Goal: Information Seeking & Learning: Understand process/instructions

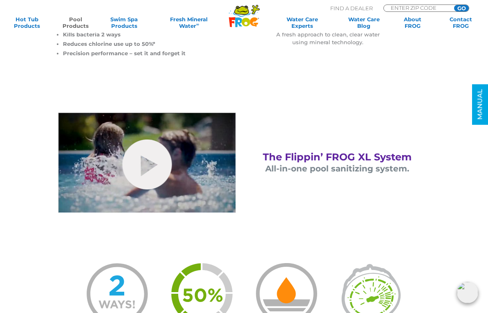
scroll to position [286, 0]
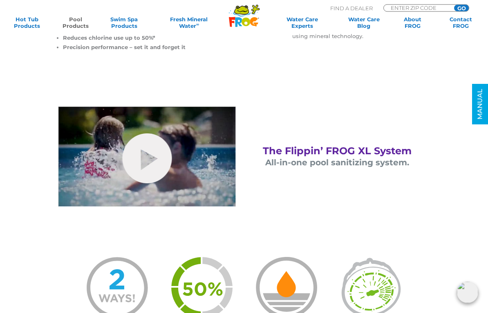
click at [150, 157] on link "hide-me" at bounding box center [146, 159] width 49 height 50
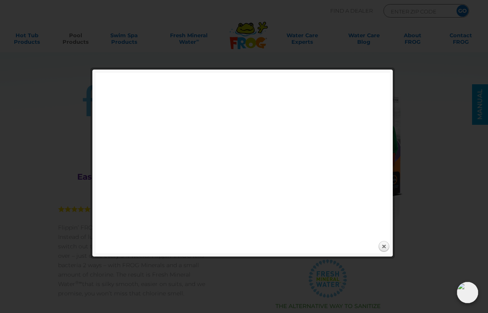
click at [386, 243] on link "Close" at bounding box center [384, 246] width 12 height 12
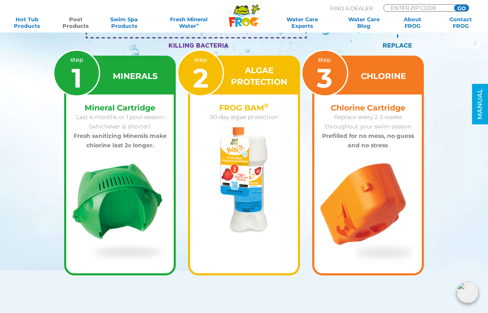
scroll to position [960, 0]
click at [246, 156] on img at bounding box center [243, 180] width 47 height 106
click at [236, 111] on h4 "FROG BAM ®" at bounding box center [244, 107] width 98 height 9
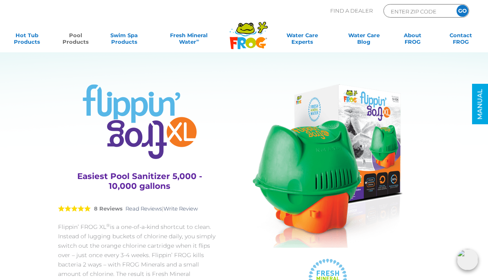
scroll to position [0, 0]
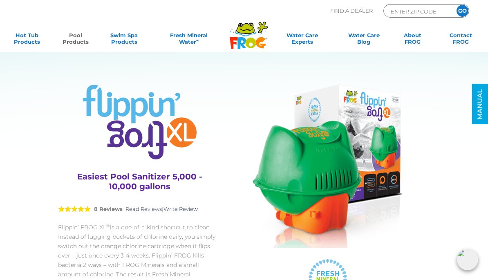
click at [72, 39] on link "Pool Products" at bounding box center [76, 40] width 38 height 16
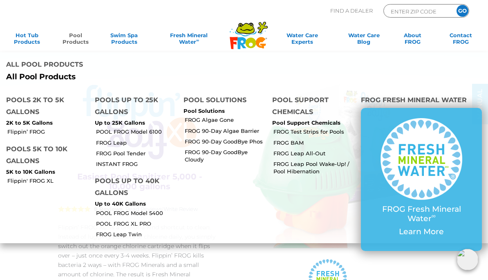
click at [39, 181] on link "Flippin' FROG XL" at bounding box center [47, 180] width 81 height 7
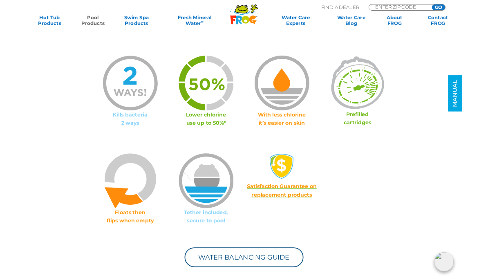
scroll to position [513, 0]
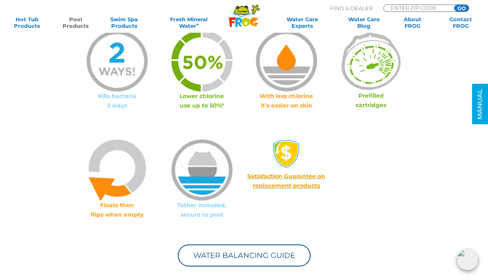
click at [211, 259] on link "Water Balancing Guide" at bounding box center [244, 256] width 133 height 22
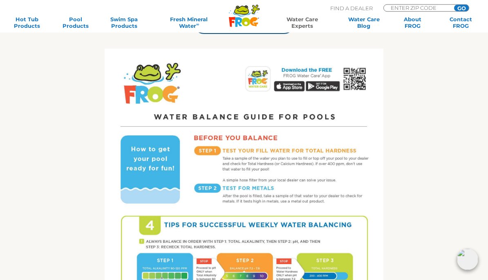
scroll to position [291, 0]
